Goal: Check status

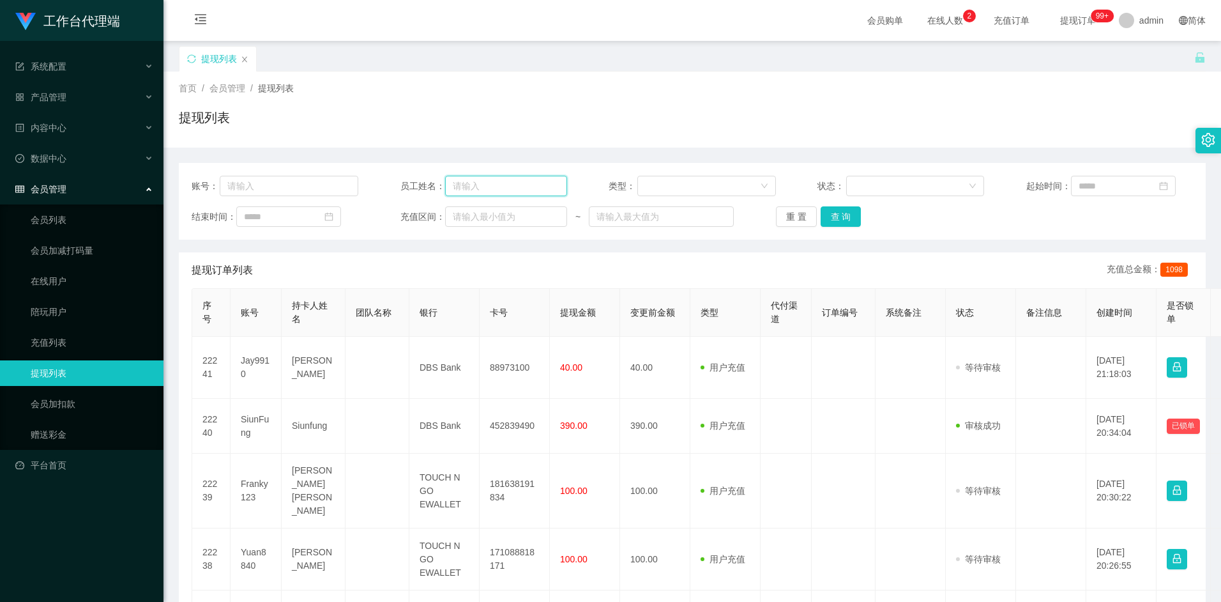
click at [487, 186] on input "text" at bounding box center [506, 186] width 122 height 20
click at [471, 188] on input "text" at bounding box center [506, 186] width 122 height 20
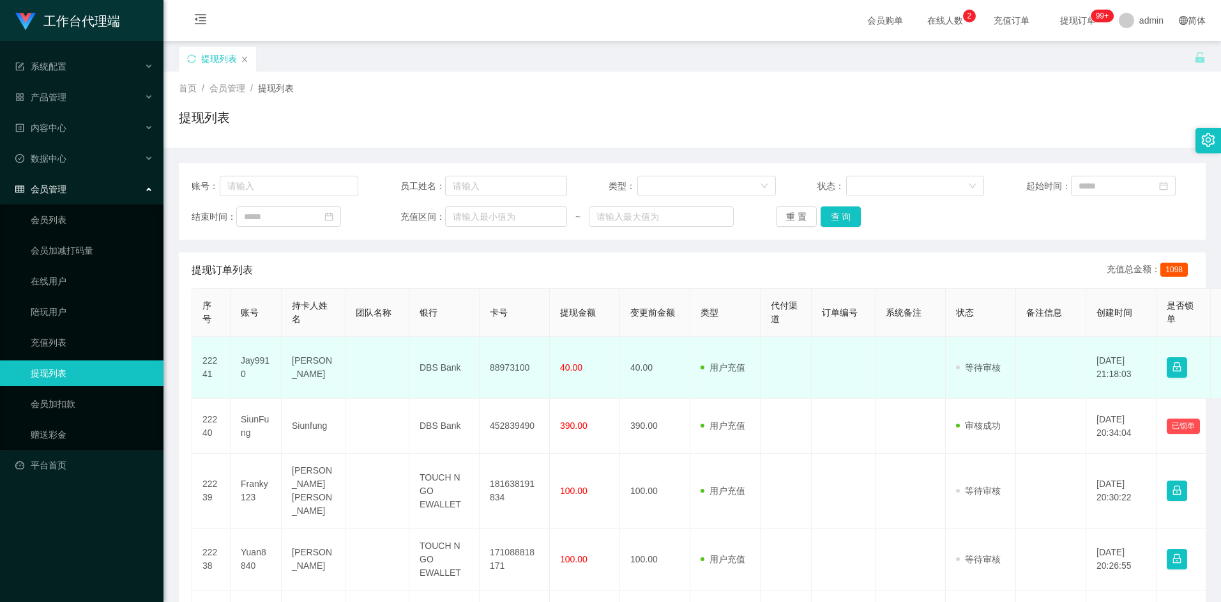
click at [252, 363] on td "Jay9910" at bounding box center [256, 368] width 51 height 62
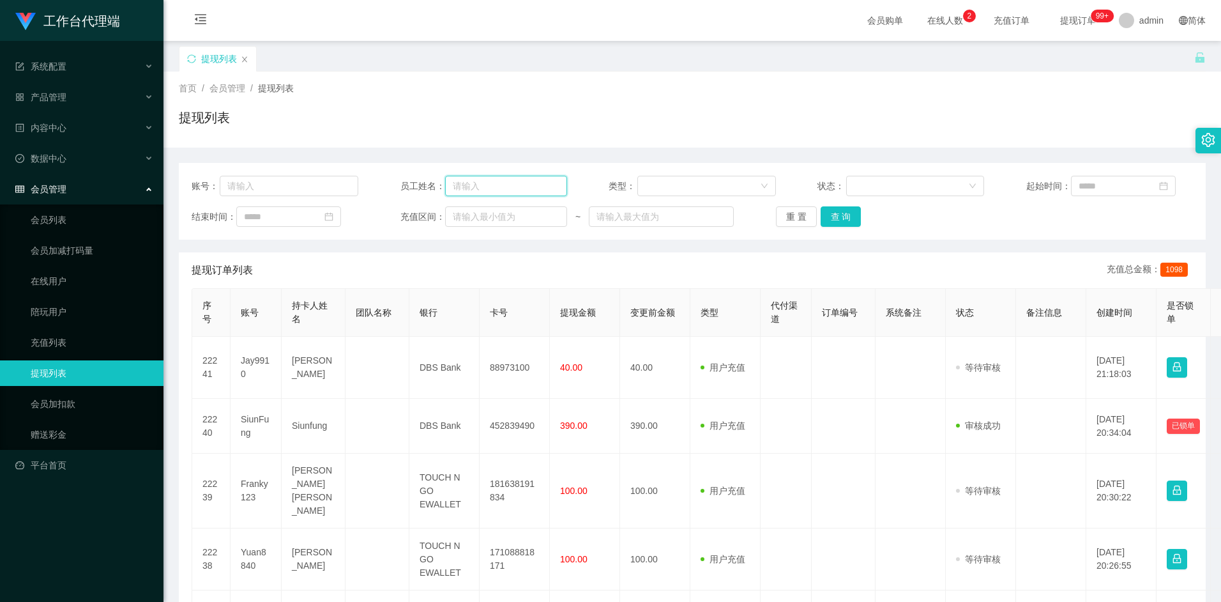
click at [487, 186] on input "text" at bounding box center [506, 186] width 122 height 20
click at [460, 189] on input "text" at bounding box center [506, 186] width 122 height 20
type input "ouma888"
click at [720, 220] on button "查 询" at bounding box center [841, 216] width 41 height 20
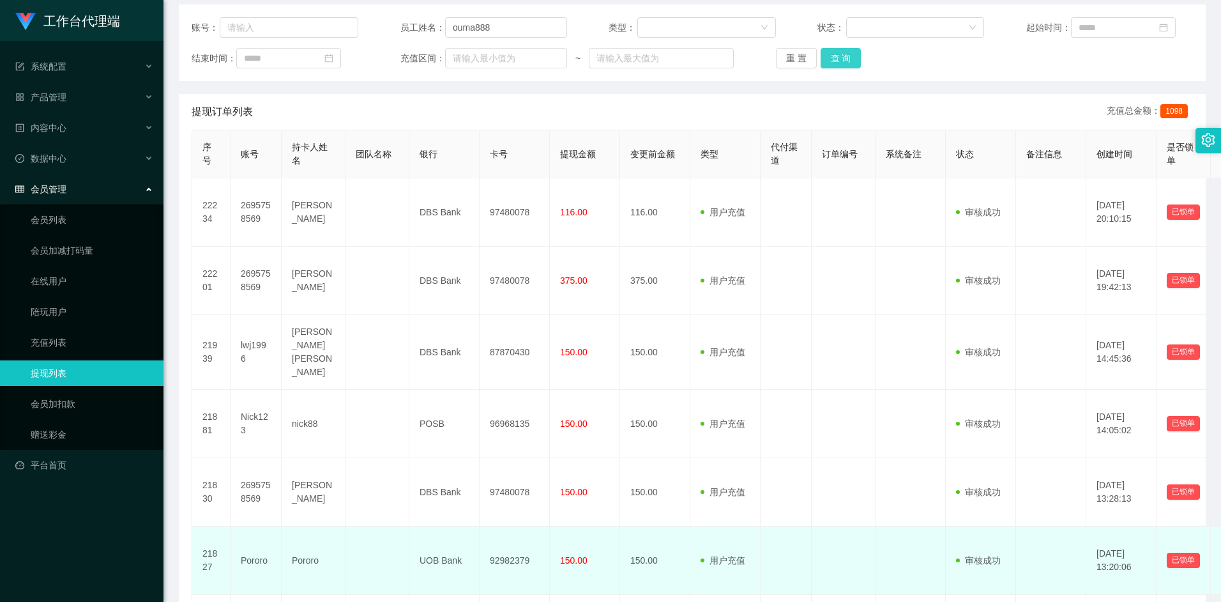
scroll to position [157, 0]
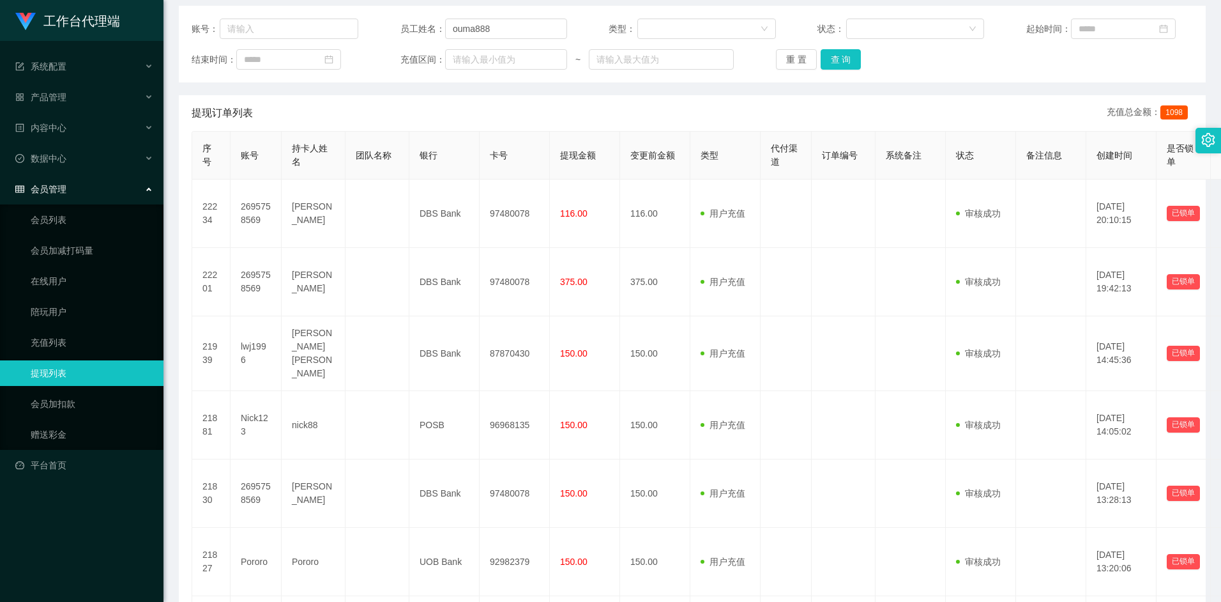
click at [720, 52] on div "结束时间： 充值区间： ~ 重 置 查 询" at bounding box center [692, 59] width 1001 height 20
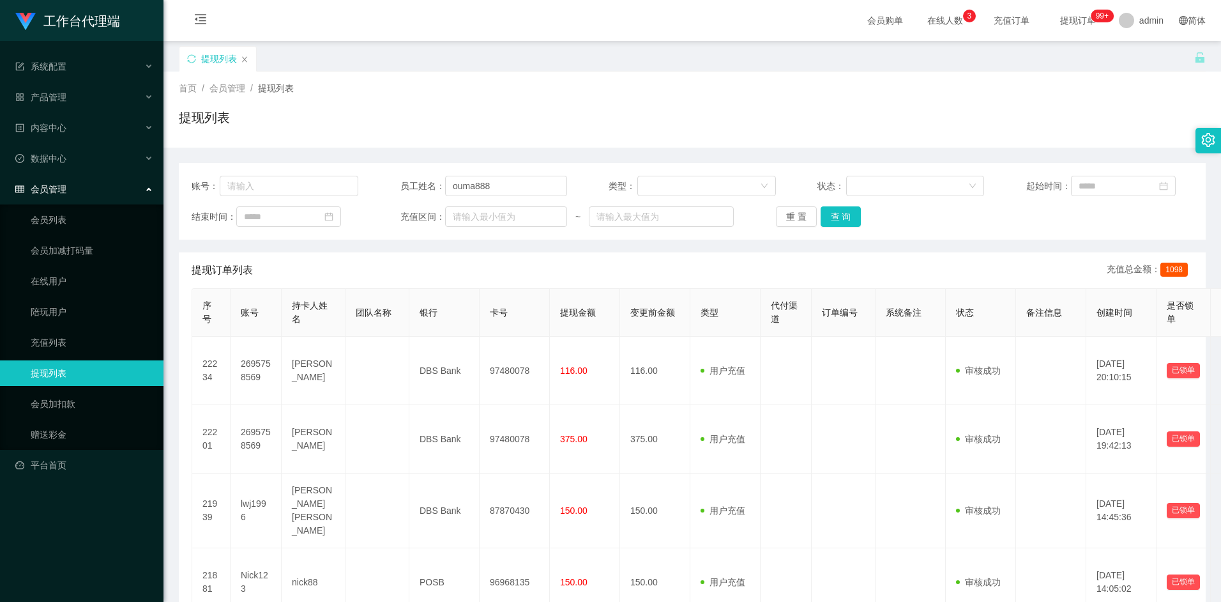
scroll to position [0, 0]
